Goal: Task Accomplishment & Management: Use online tool/utility

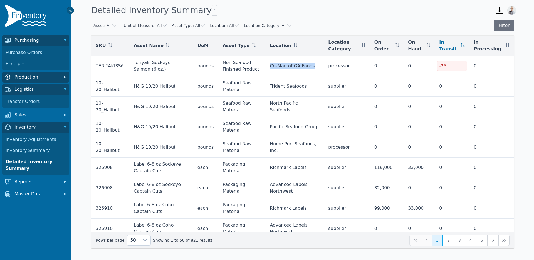
click at [27, 78] on span "Production" at bounding box center [36, 77] width 44 height 7
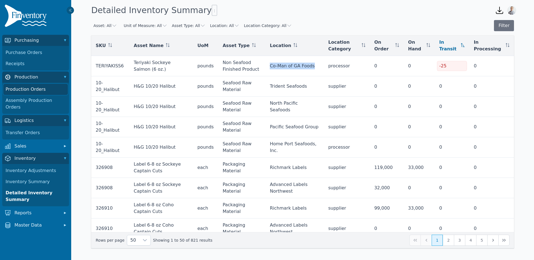
click at [26, 91] on link "Production Orders" at bounding box center [35, 89] width 65 height 11
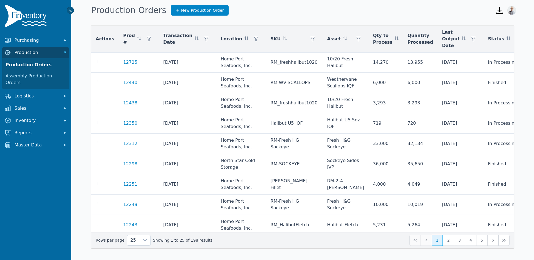
scroll to position [214, 0]
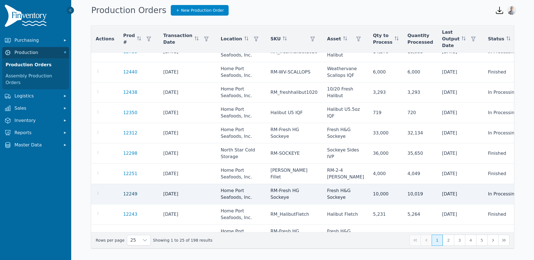
click at [125, 194] on link "12249" at bounding box center [130, 193] width 14 height 5
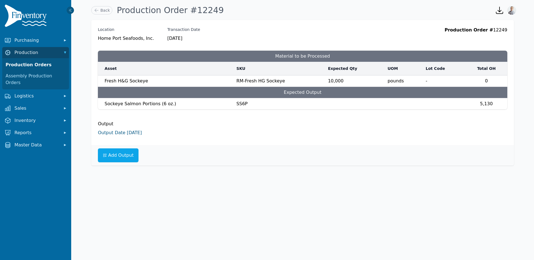
click at [128, 134] on link "Output Date [DATE]" at bounding box center [120, 132] width 44 height 5
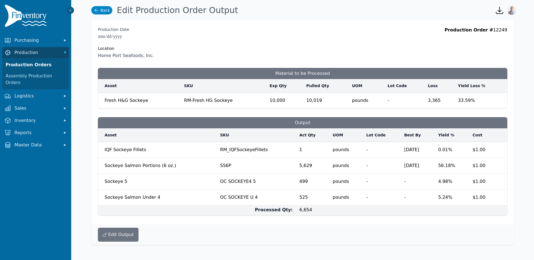
click at [105, 10] on link "Back" at bounding box center [101, 10] width 21 height 8
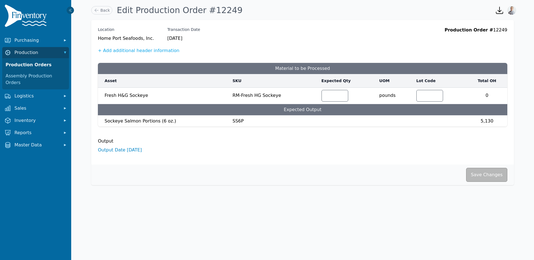
click at [95, 11] on icon at bounding box center [97, 11] width 6 height 6
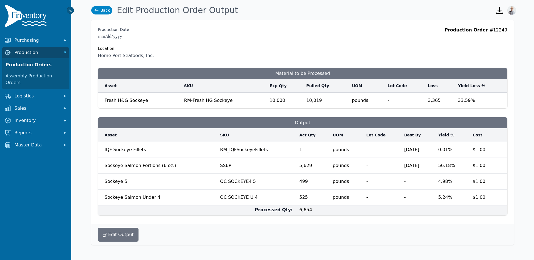
click at [103, 8] on link "Back" at bounding box center [101, 10] width 21 height 8
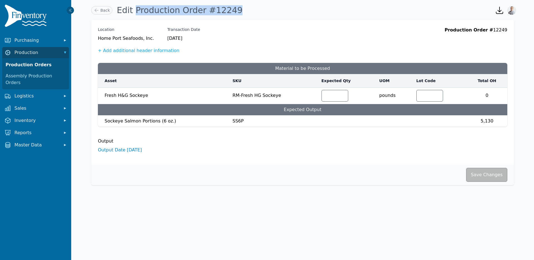
drag, startPoint x: 131, startPoint y: 9, endPoint x: 191, endPoint y: 36, distance: 65.4
click at [226, 9] on div "Back Edit Production Order #12249" at bounding box center [288, 10] width 399 height 15
click at [335, 49] on div "+ Add additional header information" at bounding box center [302, 50] width 409 height 7
drag, startPoint x: 190, startPoint y: 38, endPoint x: 201, endPoint y: 37, distance: 10.9
click at [196, 38] on div "Location Home [GEOGRAPHIC_DATA], Inc. Transaction Date [DATE] Production Order …" at bounding box center [302, 34] width 409 height 15
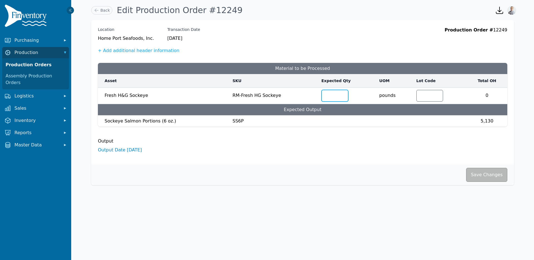
click at [333, 93] on input "*****" at bounding box center [335, 95] width 26 height 11
click at [266, 25] on div "Location Home [GEOGRAPHIC_DATA], Inc. Transaction Date [DATE] Production Order …" at bounding box center [302, 92] width 423 height 144
click at [44, 43] on span "Purchasing" at bounding box center [36, 40] width 44 height 7
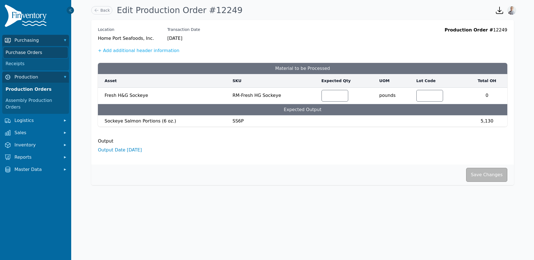
click at [40, 52] on link "Purchase Orders" at bounding box center [35, 52] width 65 height 11
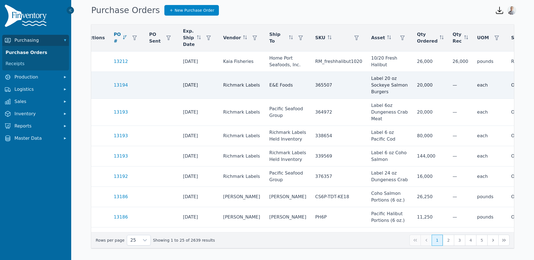
scroll to position [0, 11]
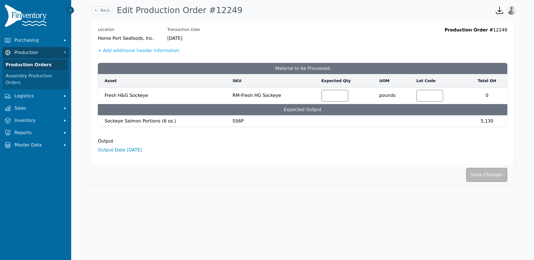
click at [45, 65] on link "Production Orders" at bounding box center [35, 64] width 65 height 11
